Goal: Task Accomplishment & Management: Use online tool/utility

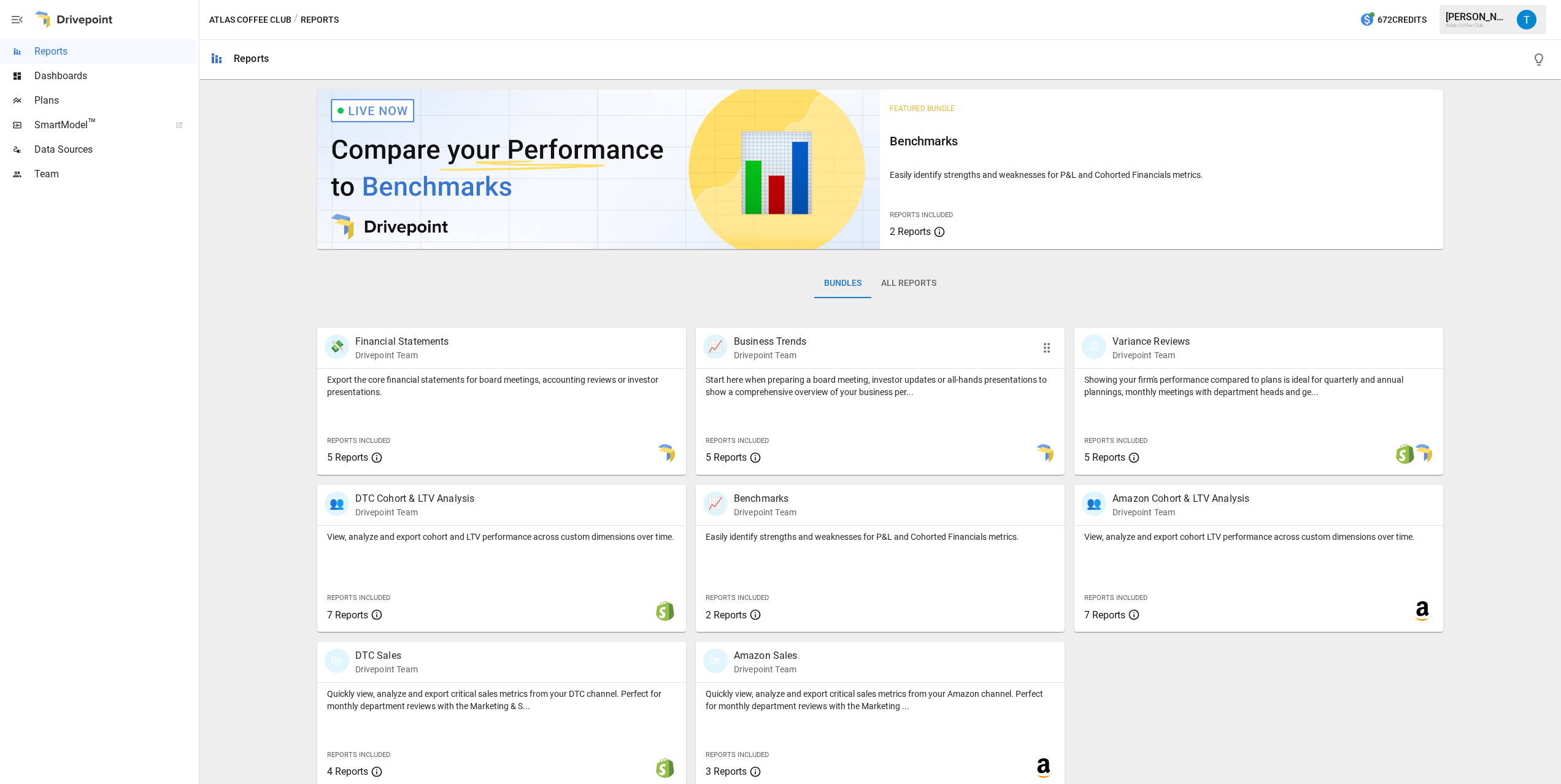
scroll to position [10, 0]
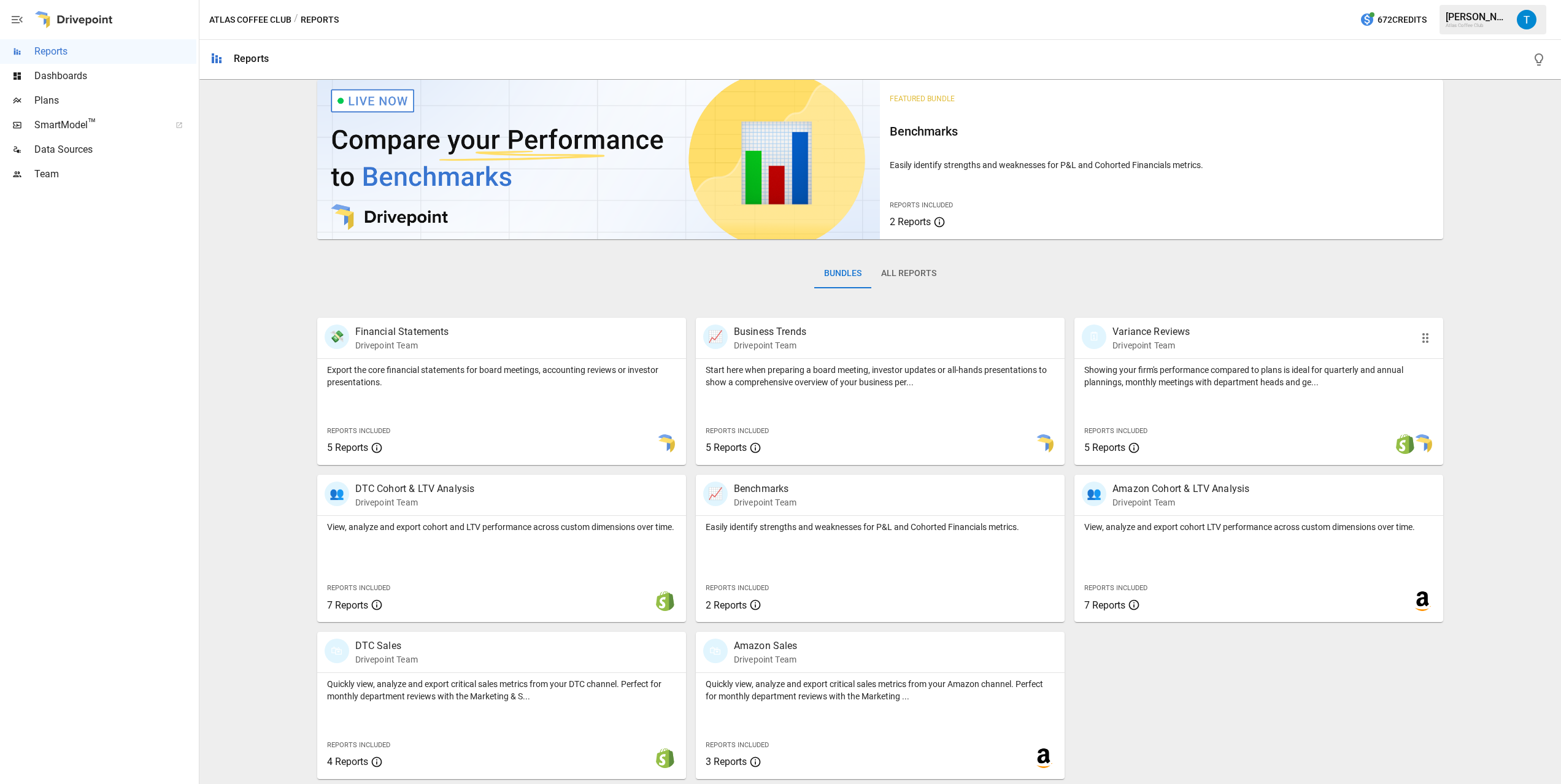
click at [1197, 377] on p "Showing your firm's performance compared to plans is ideal for quarterly and an…" at bounding box center [1259, 376] width 349 height 24
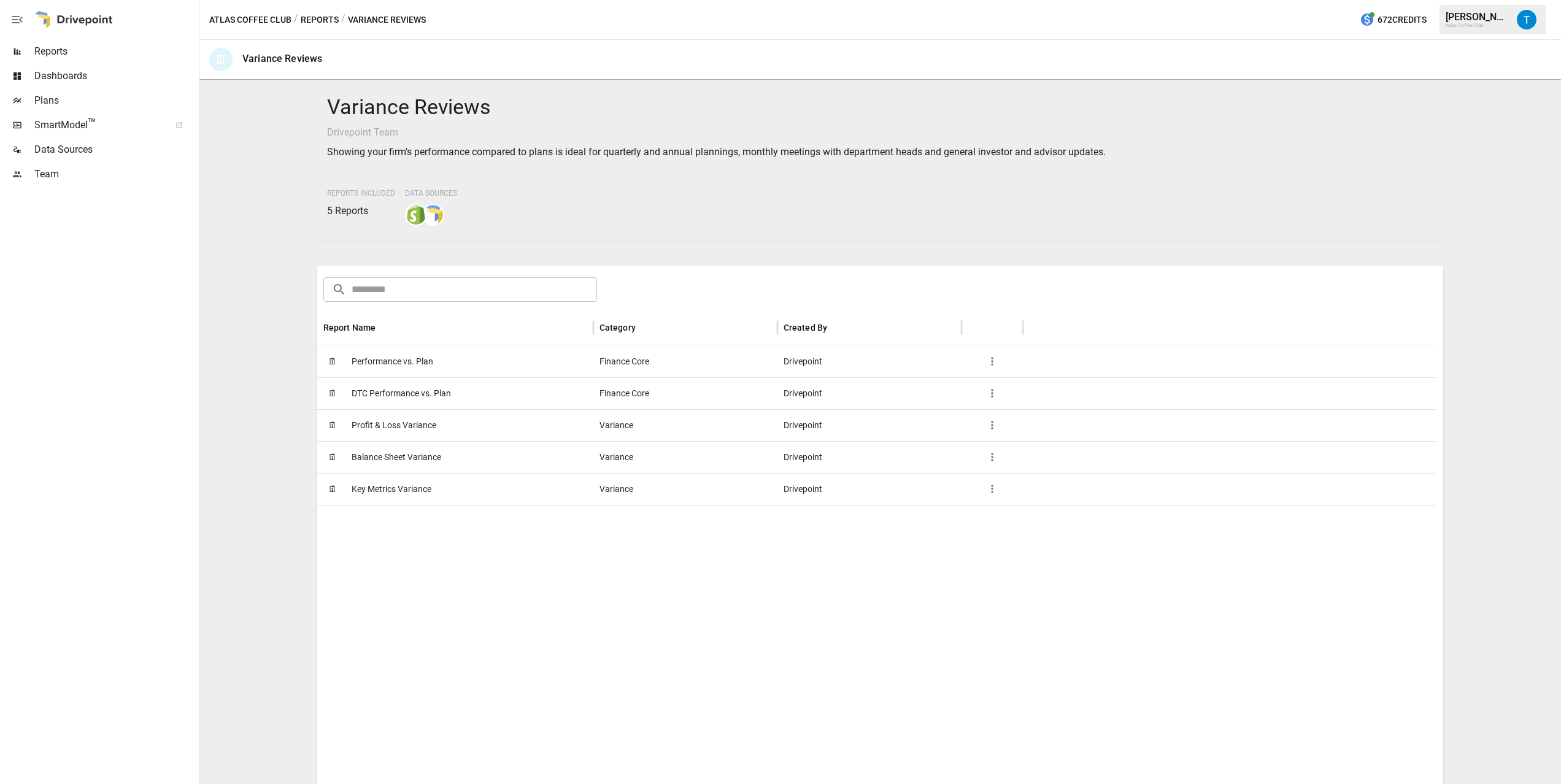
click at [433, 427] on span "Profit & Loss Variance" at bounding box center [394, 425] width 85 height 31
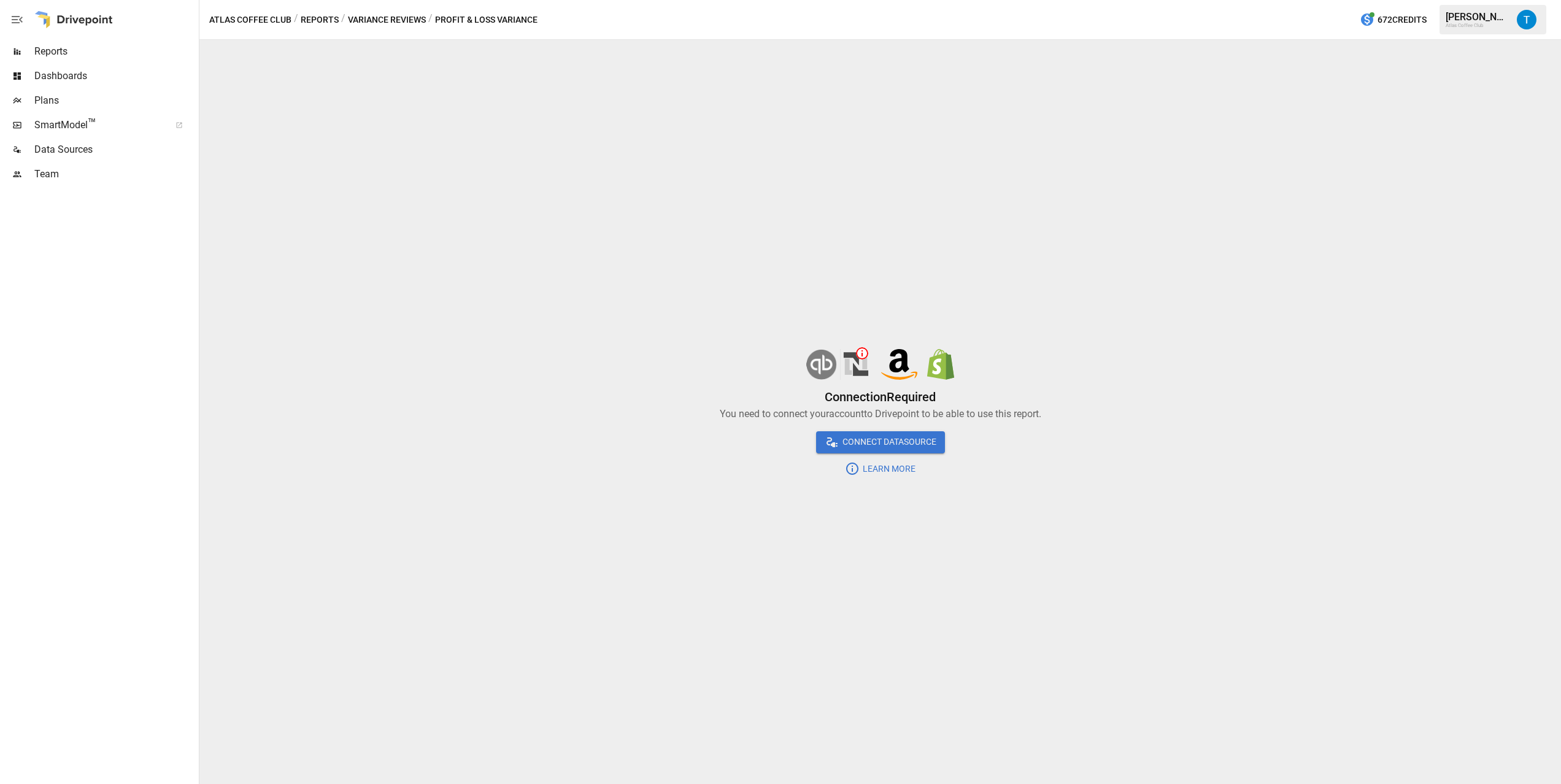
click at [854, 367] on img at bounding box center [856, 364] width 31 height 31
click at [58, 55] on span "Reports" at bounding box center [115, 51] width 162 height 14
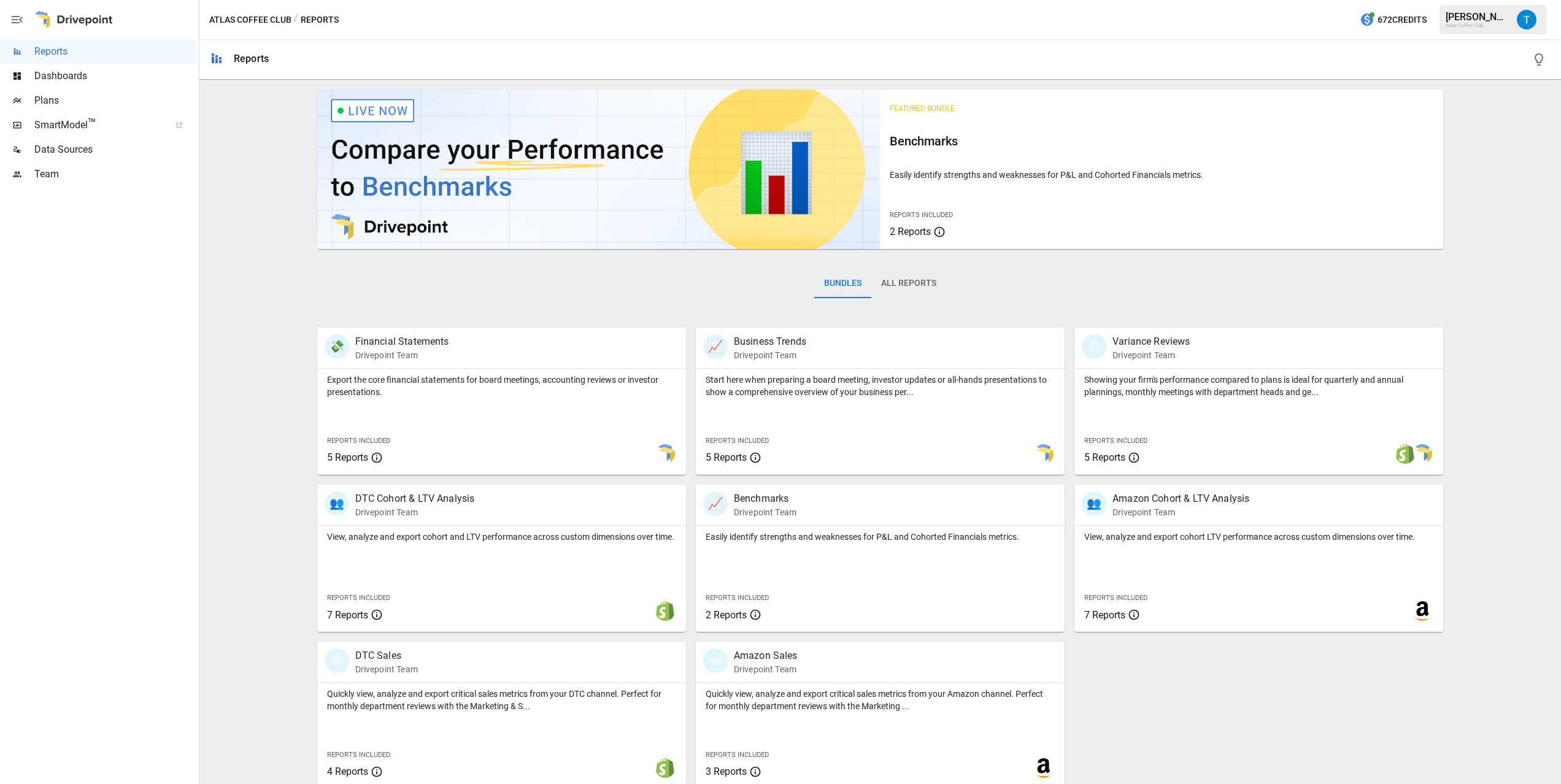
click at [71, 151] on span "Data Sources" at bounding box center [115, 150] width 162 height 14
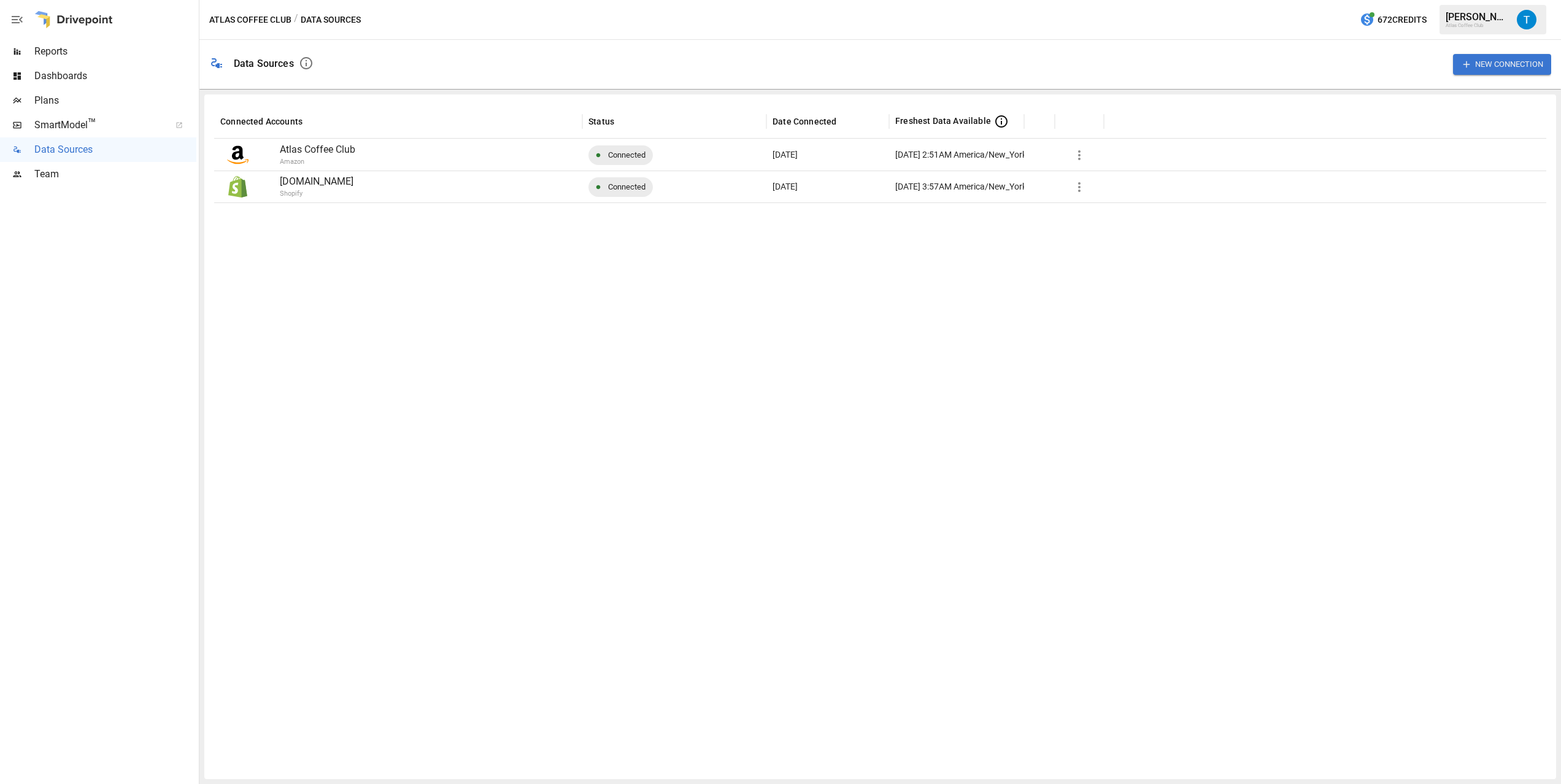
click at [1492, 68] on button "New Connection" at bounding box center [1502, 64] width 98 height 20
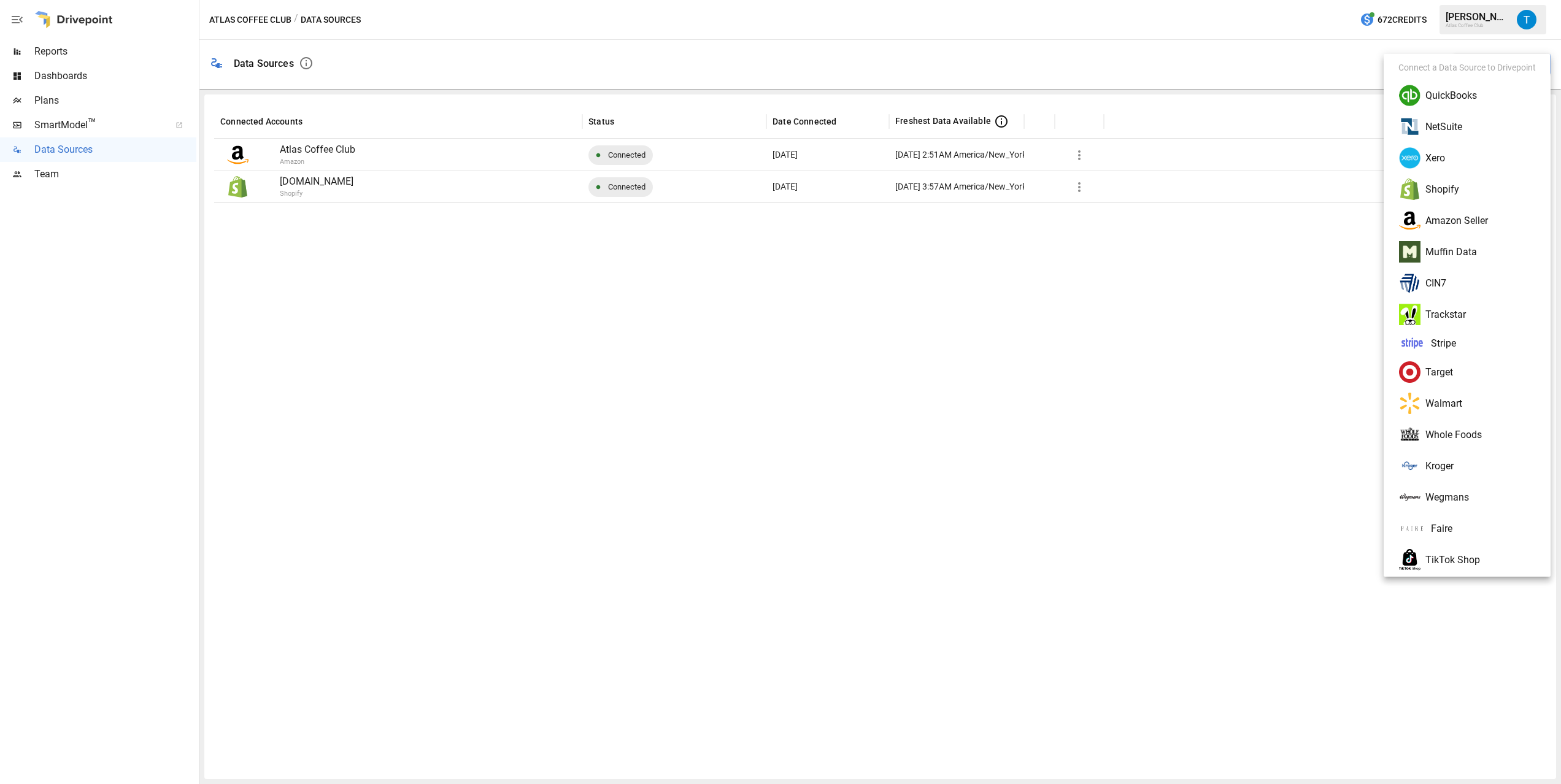
click at [1269, 387] on div at bounding box center [780, 392] width 1561 height 784
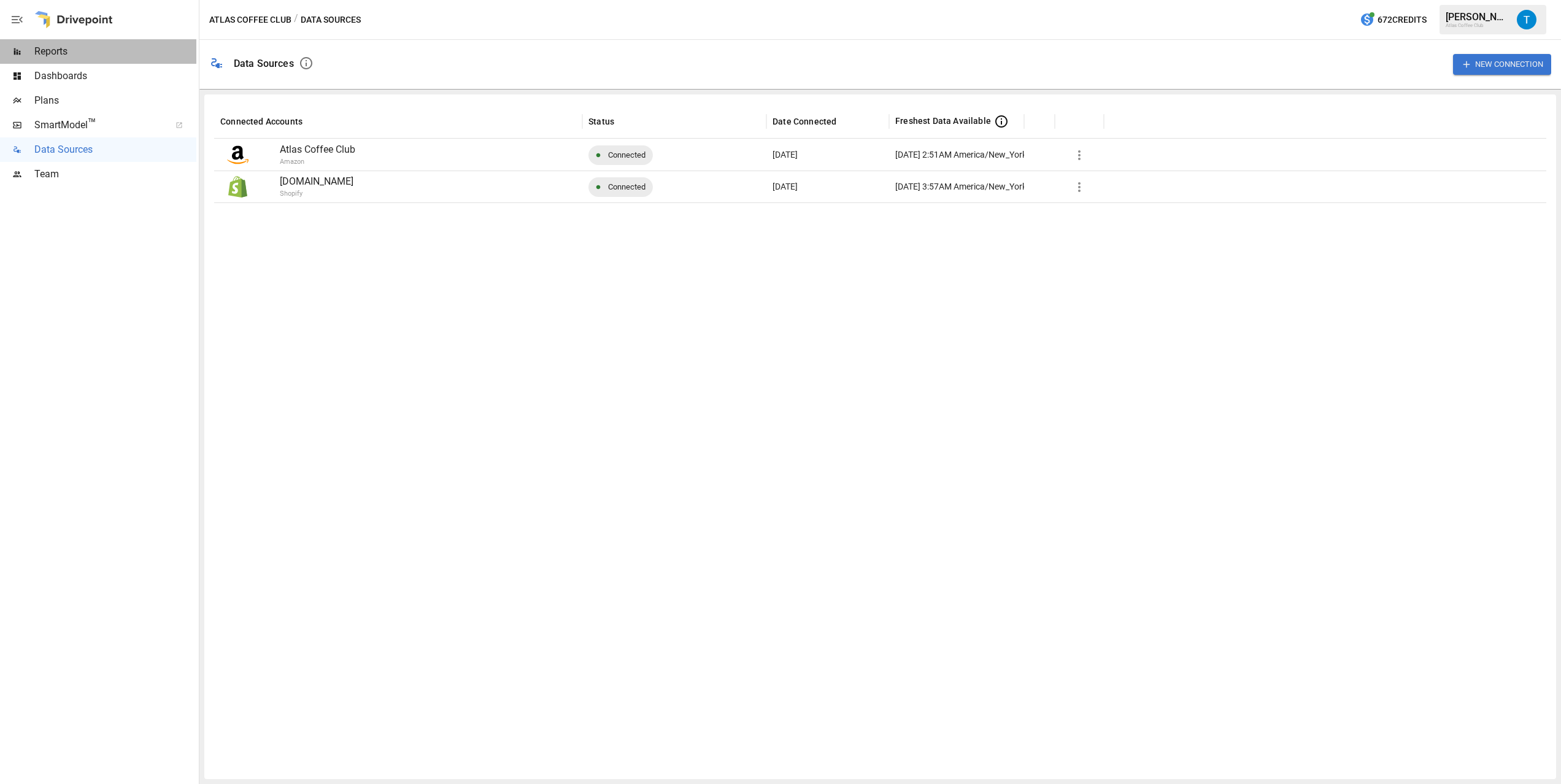
click at [52, 55] on span "Reports" at bounding box center [115, 51] width 162 height 14
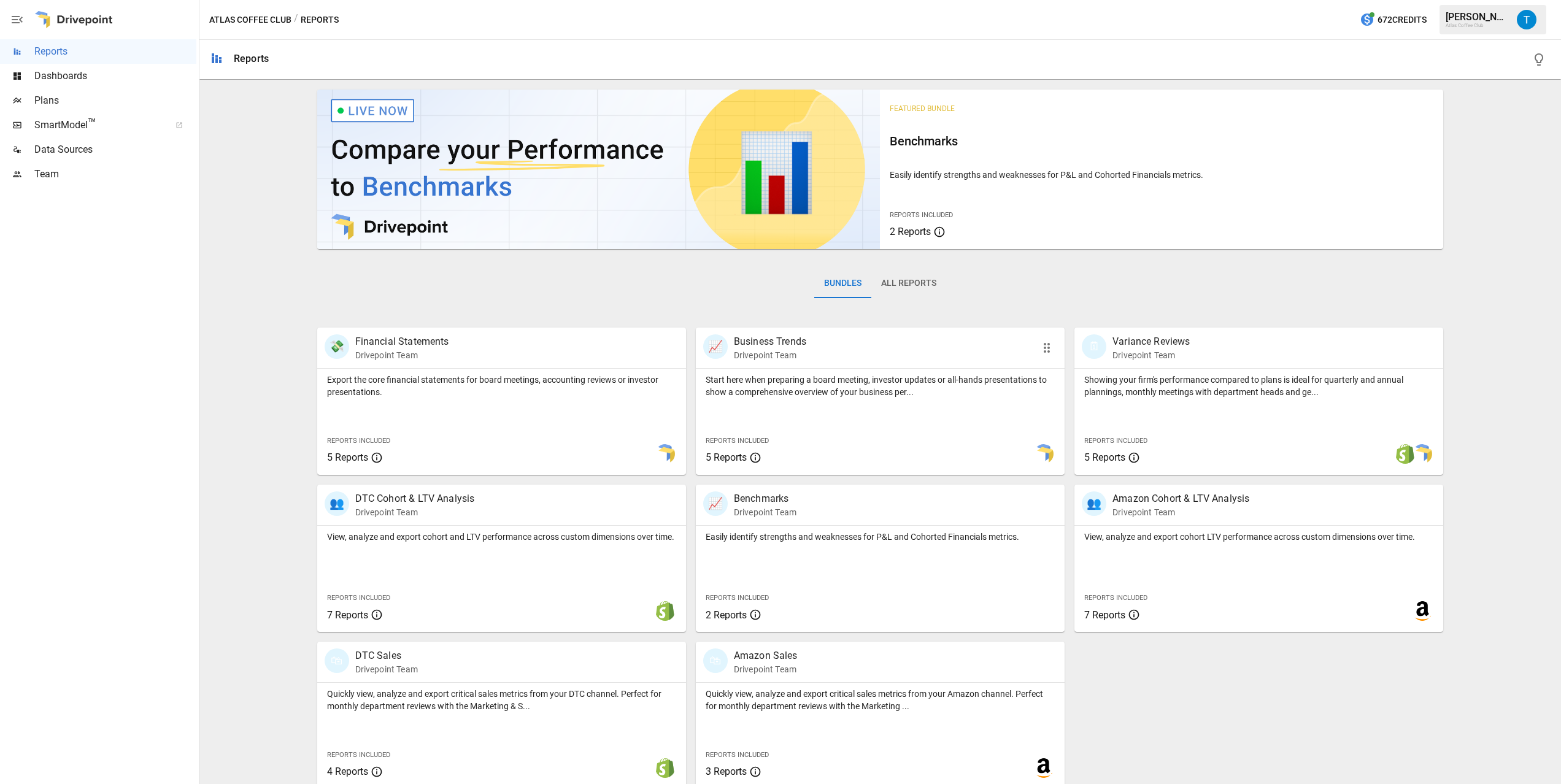
scroll to position [10, 0]
